Goal: Task Accomplishment & Management: Complete application form

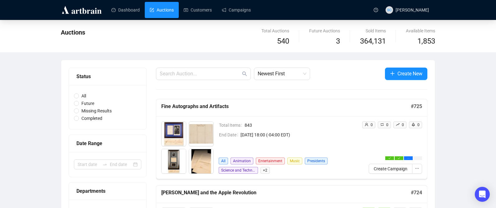
scroll to position [4, 0]
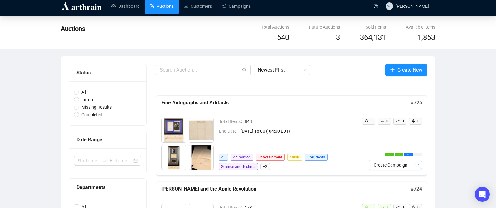
click at [416, 166] on icon "ellipsis" at bounding box center [417, 165] width 4 height 4
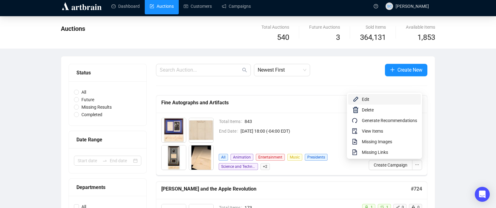
click at [381, 100] on span "Edit" at bounding box center [389, 99] width 55 height 7
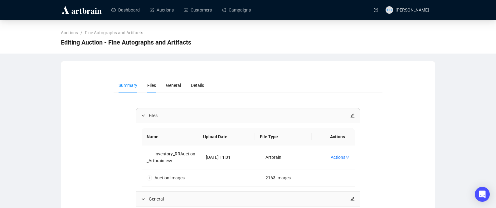
click at [147, 83] on li "Files" at bounding box center [151, 85] width 19 height 14
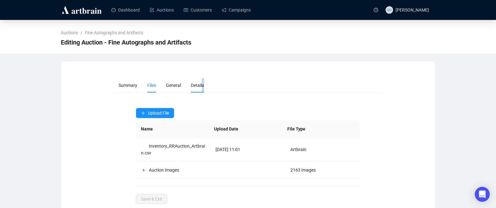
click at [205, 83] on li "Details" at bounding box center [197, 85] width 23 height 14
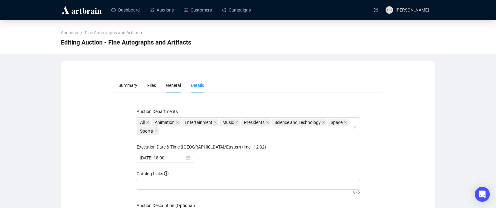
click at [166, 82] on li "General" at bounding box center [173, 85] width 25 height 14
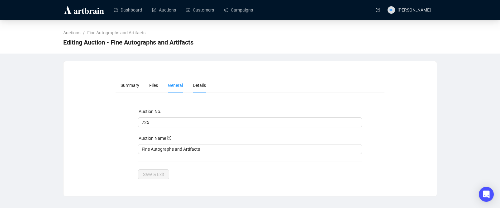
click at [200, 83] on span "Details" at bounding box center [199, 85] width 13 height 5
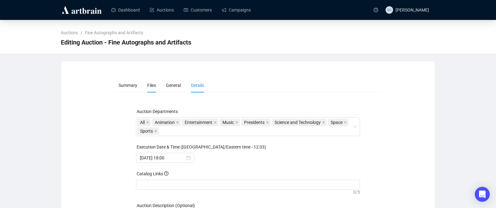
scroll to position [4, 0]
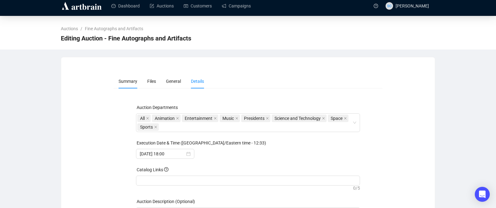
click at [134, 81] on span "Summary" at bounding box center [127, 81] width 19 height 5
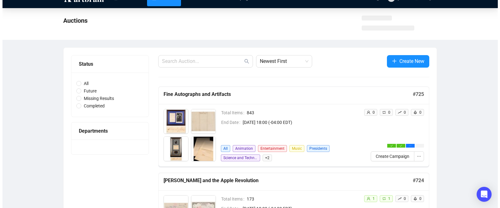
scroll to position [16, 0]
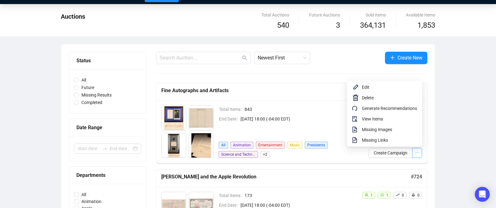
click at [415, 152] on icon "ellipsis" at bounding box center [417, 153] width 4 height 4
click at [371, 120] on span "View Items" at bounding box center [389, 119] width 55 height 7
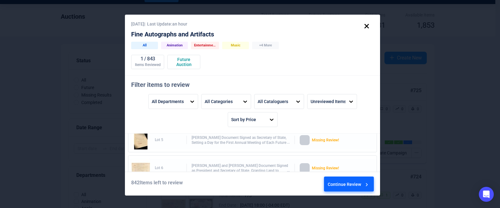
scroll to position [60, 0]
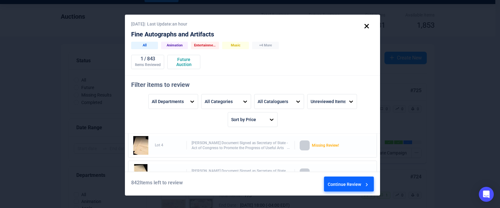
click at [357, 181] on div "Continue Review" at bounding box center [349, 185] width 42 height 17
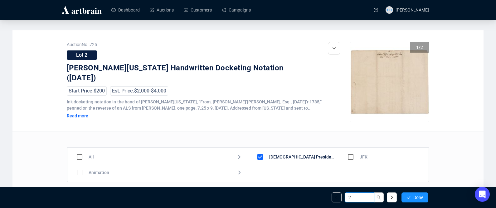
click at [337, 197] on div "2 Done" at bounding box center [379, 198] width 97 height 10
type input "802"
click at [404, 196] on button "Done" at bounding box center [414, 198] width 27 height 10
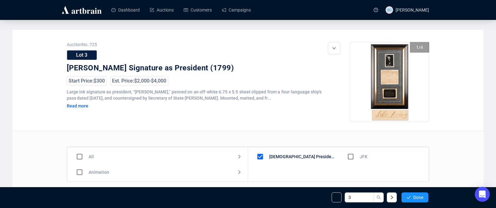
scroll to position [4, 0]
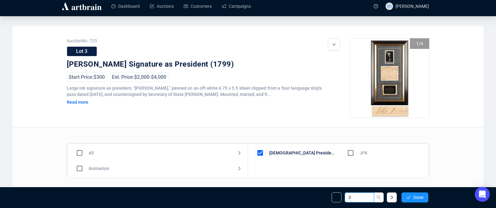
click at [354, 196] on input "3" at bounding box center [359, 198] width 29 height 10
type input "802"
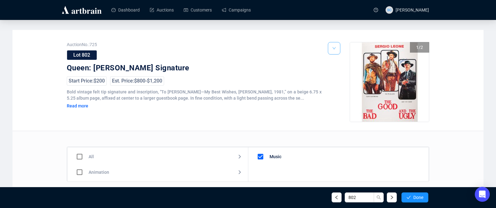
click at [332, 47] on icon "down" at bounding box center [334, 48] width 4 height 4
click at [341, 64] on span "Delete" at bounding box center [346, 62] width 12 height 5
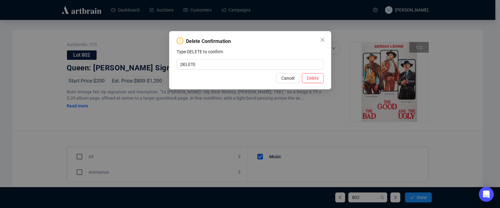
type input "DELETE"
click at [317, 74] on div "Cancel Delete" at bounding box center [250, 78] width 147 height 10
click at [318, 78] on span "Delete" at bounding box center [313, 78] width 12 height 7
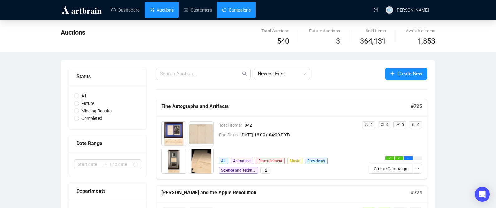
click at [236, 8] on link "Campaigns" at bounding box center [236, 10] width 29 height 16
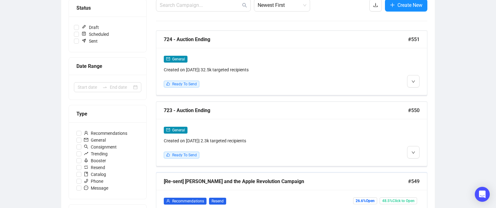
scroll to position [118, 0]
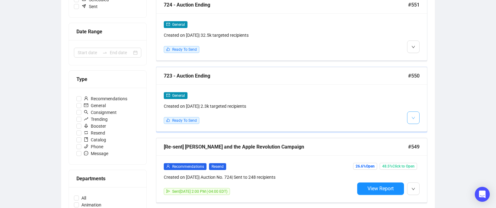
click at [416, 116] on button "button" at bounding box center [413, 118] width 12 height 12
click at [347, 94] on div "General" at bounding box center [259, 95] width 191 height 7
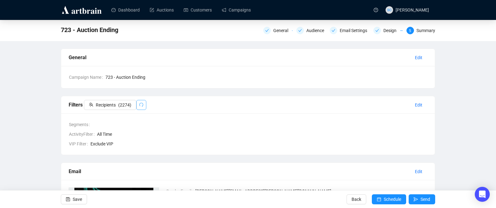
click at [142, 107] on icon "redo" at bounding box center [141, 105] width 4 height 4
click at [146, 105] on button "button" at bounding box center [141, 105] width 10 height 10
click at [75, 198] on span "Save" at bounding box center [77, 199] width 9 height 17
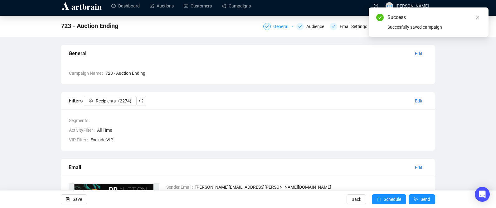
click at [281, 25] on div "General" at bounding box center [282, 26] width 19 height 7
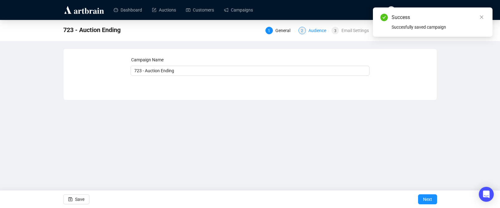
drag, startPoint x: 312, startPoint y: 32, endPoint x: 316, endPoint y: 31, distance: 4.4
click at [312, 32] on div "Audience" at bounding box center [320, 30] width 22 height 7
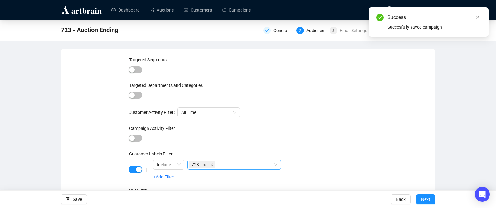
click at [212, 166] on icon "close" at bounding box center [211, 164] width 3 height 3
click at [224, 145] on div "Targeted Segments Targeted Departments and Categories Customer Activity Filter …" at bounding box center [247, 147] width 239 height 182
click at [136, 169] on div "button" at bounding box center [139, 170] width 6 height 6
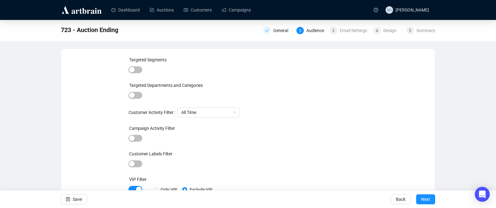
click at [134, 164] on div "button" at bounding box center [132, 164] width 6 height 6
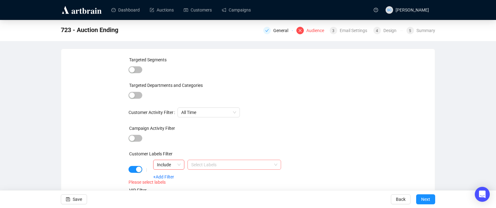
click at [231, 163] on div at bounding box center [231, 165] width 85 height 9
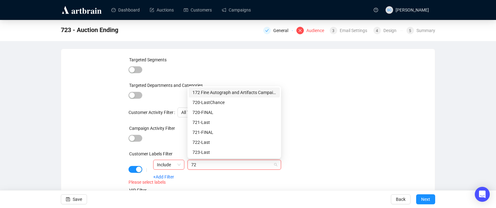
type input "723"
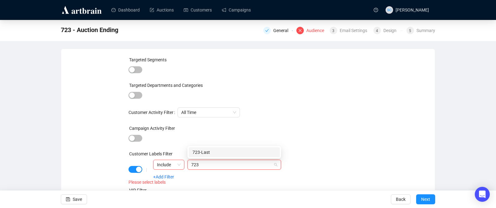
click at [220, 151] on div "723-Last" at bounding box center [234, 152] width 84 height 7
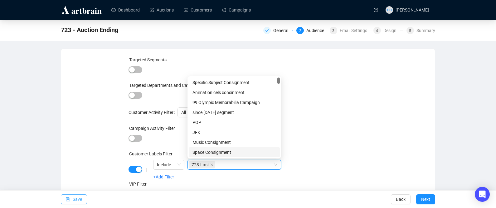
click at [78, 199] on span "Save" at bounding box center [77, 199] width 9 height 17
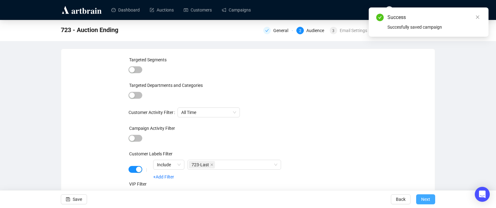
click at [423, 200] on span "Next" at bounding box center [425, 199] width 9 height 17
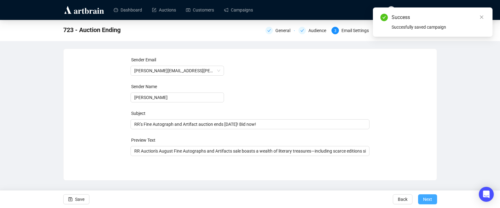
click at [425, 198] on span "Next" at bounding box center [427, 199] width 9 height 17
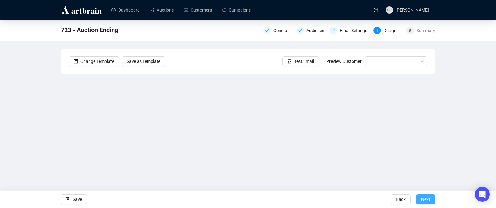
click at [423, 200] on span "Next" at bounding box center [425, 199] width 9 height 17
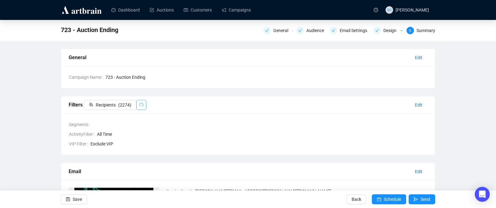
click at [140, 107] on button "button" at bounding box center [141, 105] width 10 height 10
click at [355, 200] on span "Back" at bounding box center [356, 199] width 10 height 17
